Goal: Task Accomplishment & Management: Use online tool/utility

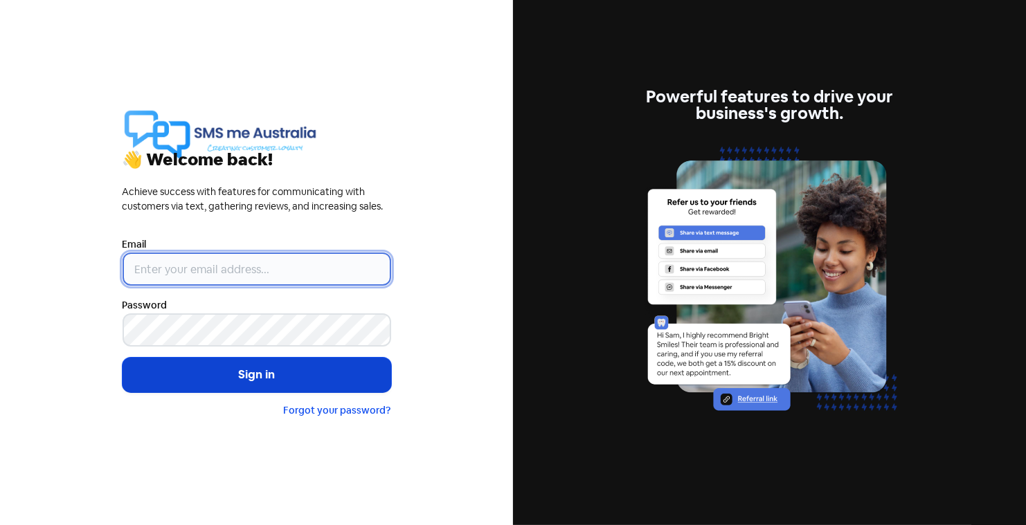
type input "gareth@smsmeaustralia.com.au"
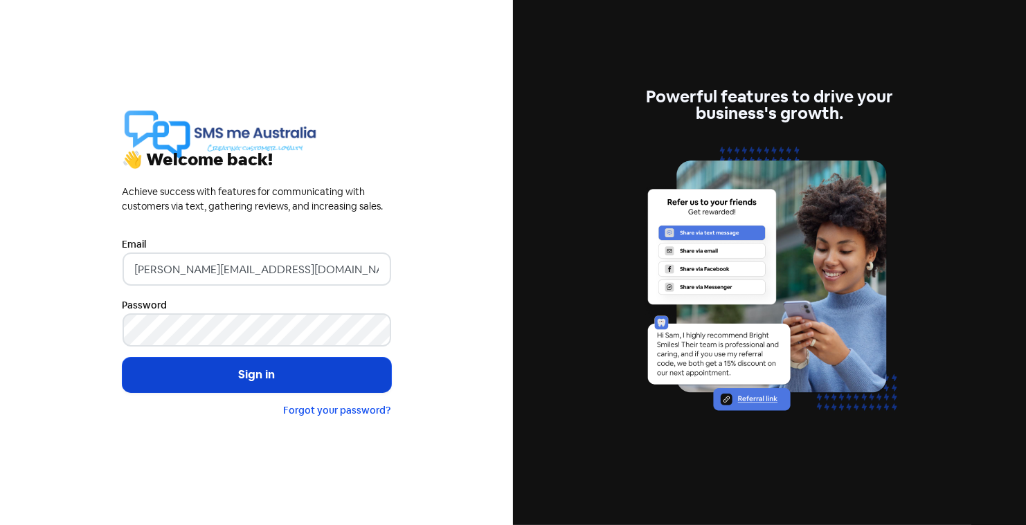
click at [277, 380] on button "Sign in" at bounding box center [257, 375] width 269 height 35
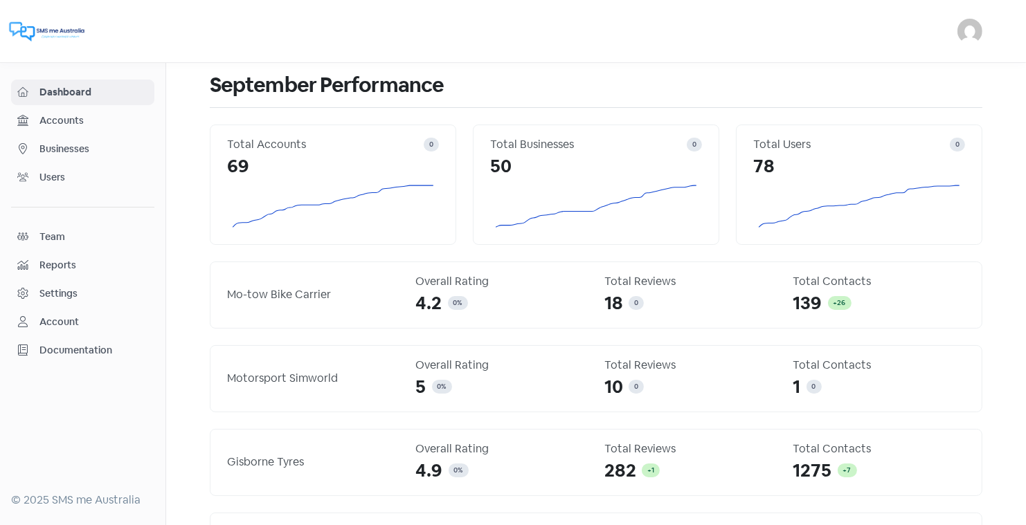
click at [80, 149] on span "Businesses" at bounding box center [93, 149] width 109 height 15
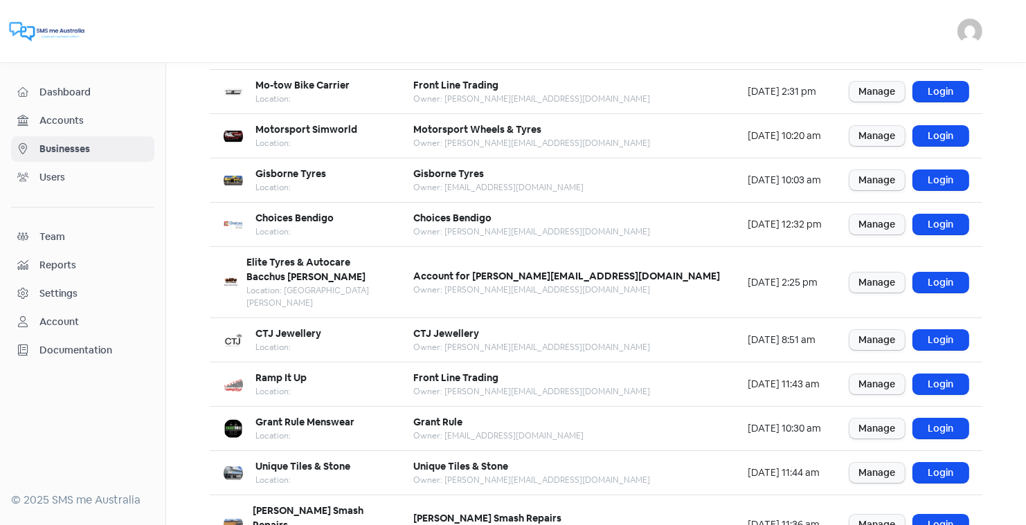
scroll to position [168, 0]
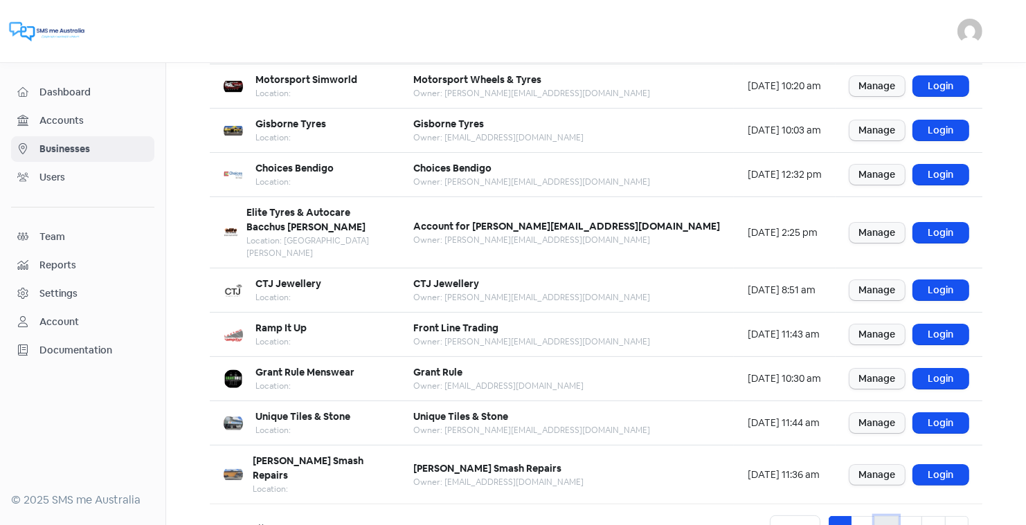
click at [886, 516] on link "3" at bounding box center [886, 529] width 24 height 26
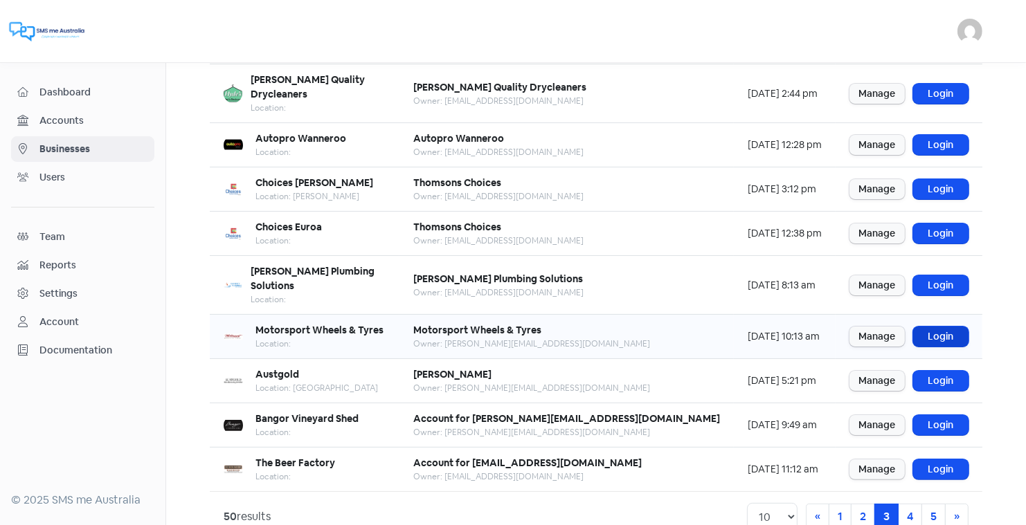
click at [937, 327] on link "Login" at bounding box center [940, 337] width 55 height 20
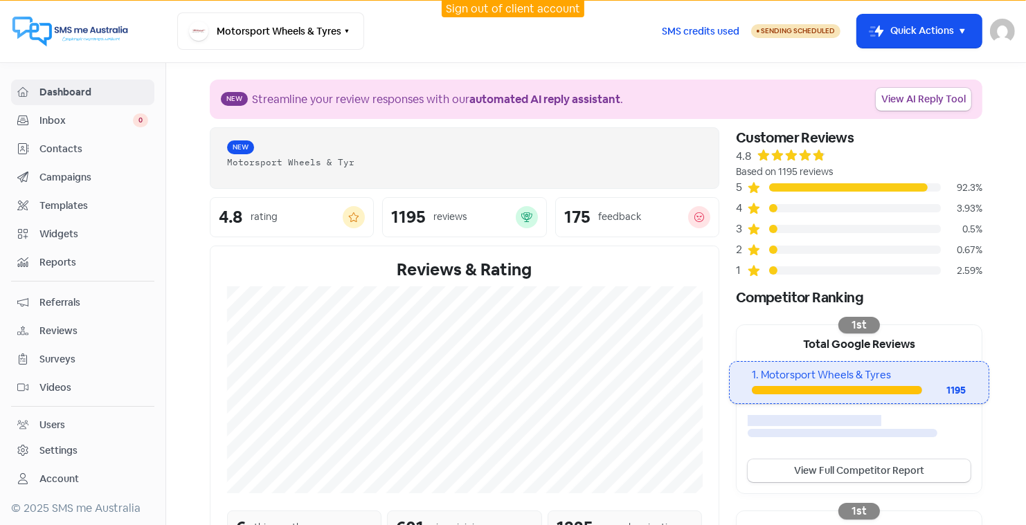
click at [50, 325] on span "Reviews" at bounding box center [93, 331] width 109 height 15
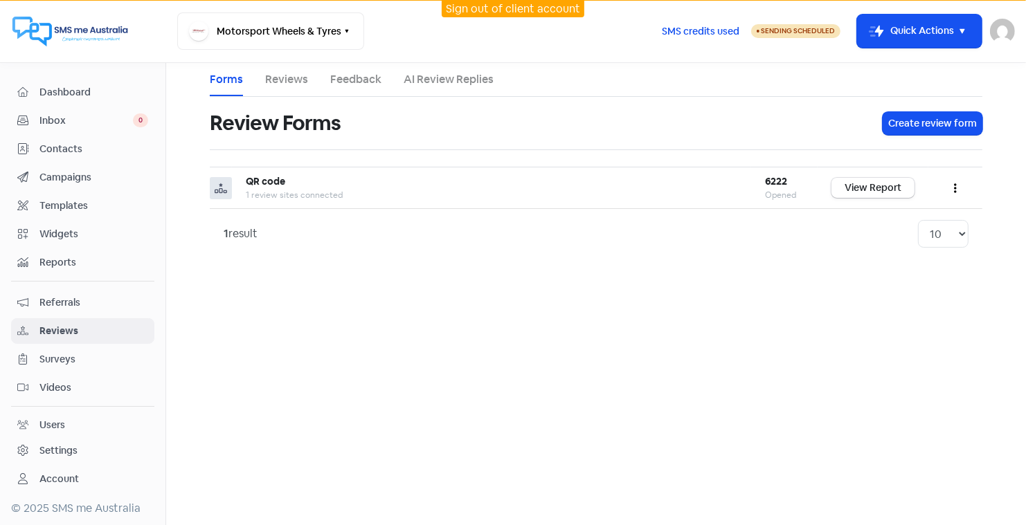
click at [444, 80] on link "AI Review Replies" at bounding box center [449, 79] width 90 height 17
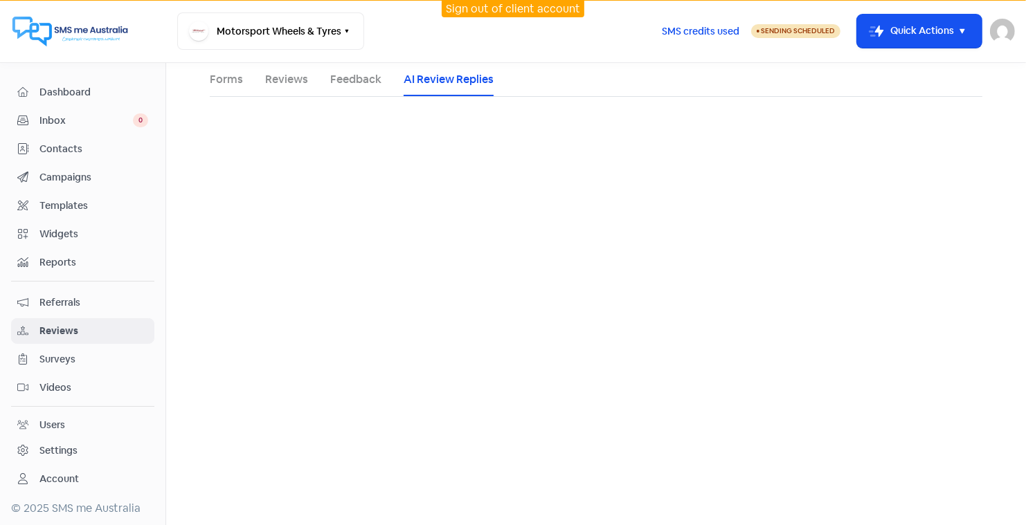
select select "30"
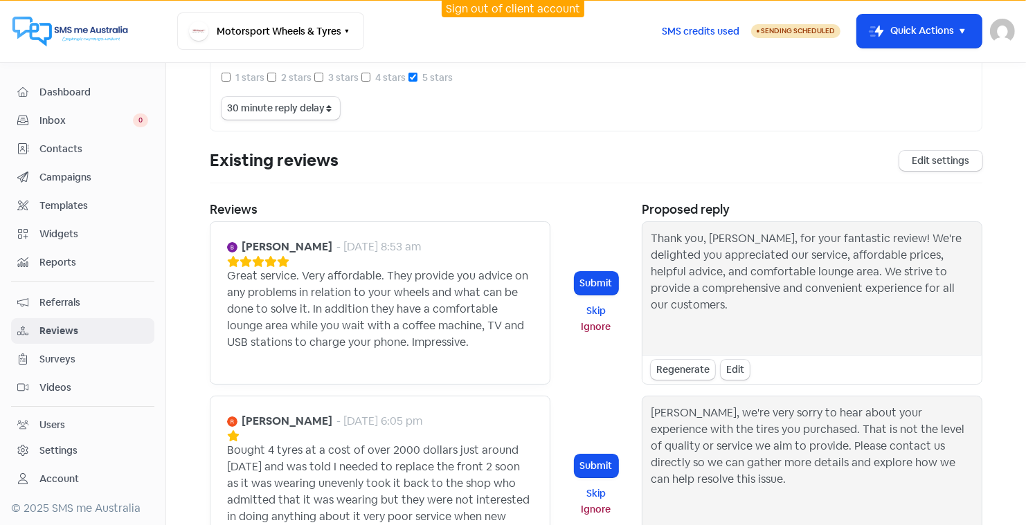
scroll to position [114, 0]
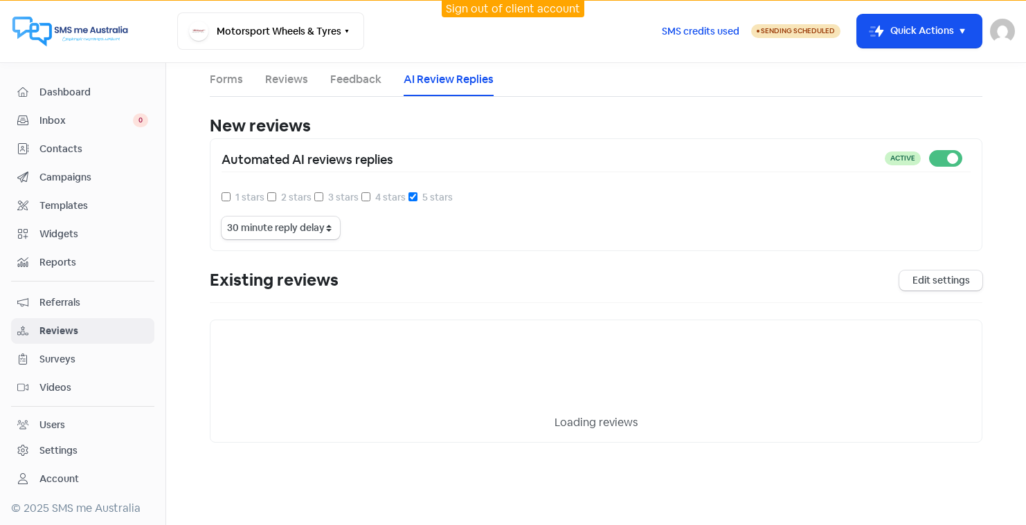
select select "30"
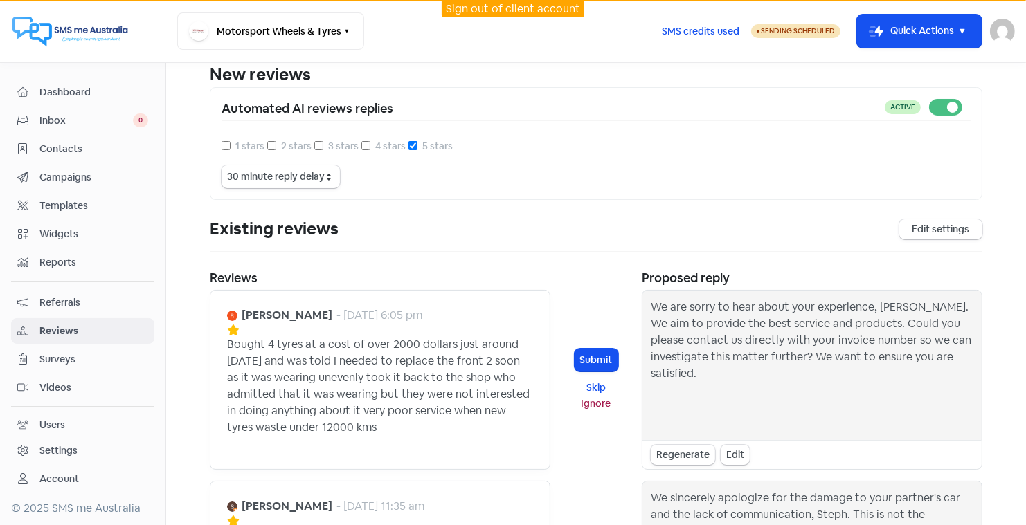
scroll to position [51, 0]
